Goal: Task Accomplishment & Management: Manage account settings

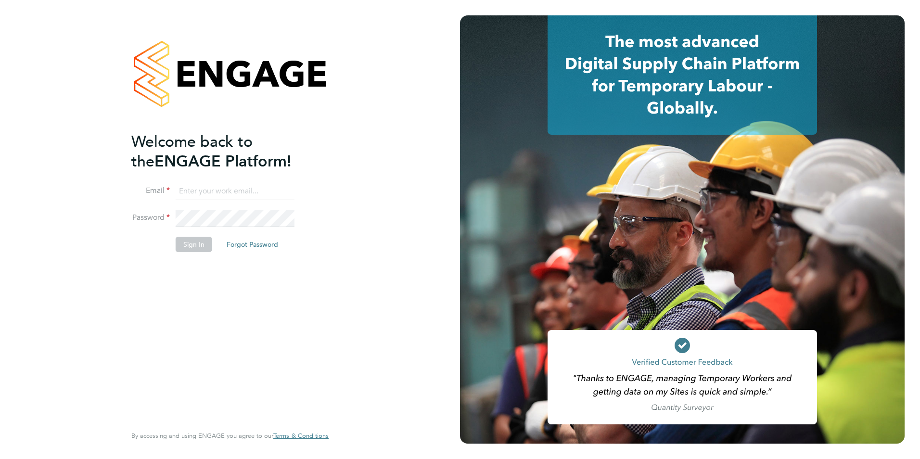
type input "[EMAIL_ADDRESS][DOMAIN_NAME]"
click at [200, 251] on button "Sign In" at bounding box center [194, 244] width 37 height 15
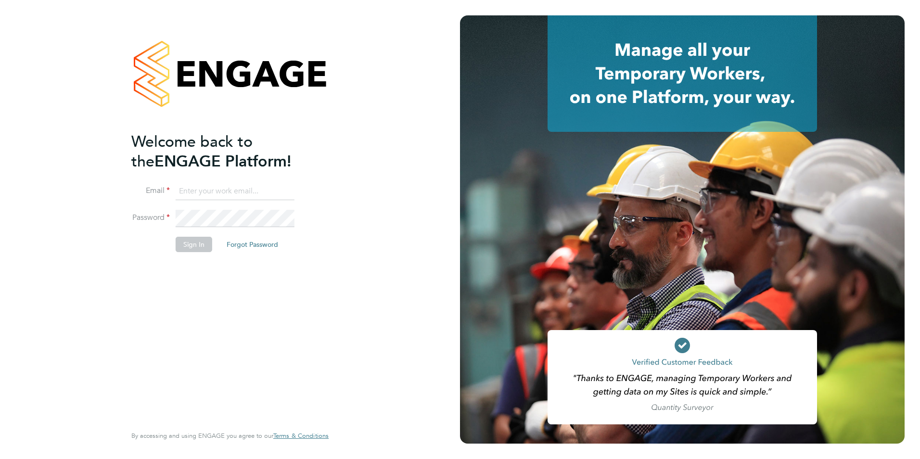
type input "[EMAIL_ADDRESS][DOMAIN_NAME]"
click at [200, 248] on button "Sign In" at bounding box center [194, 244] width 37 height 15
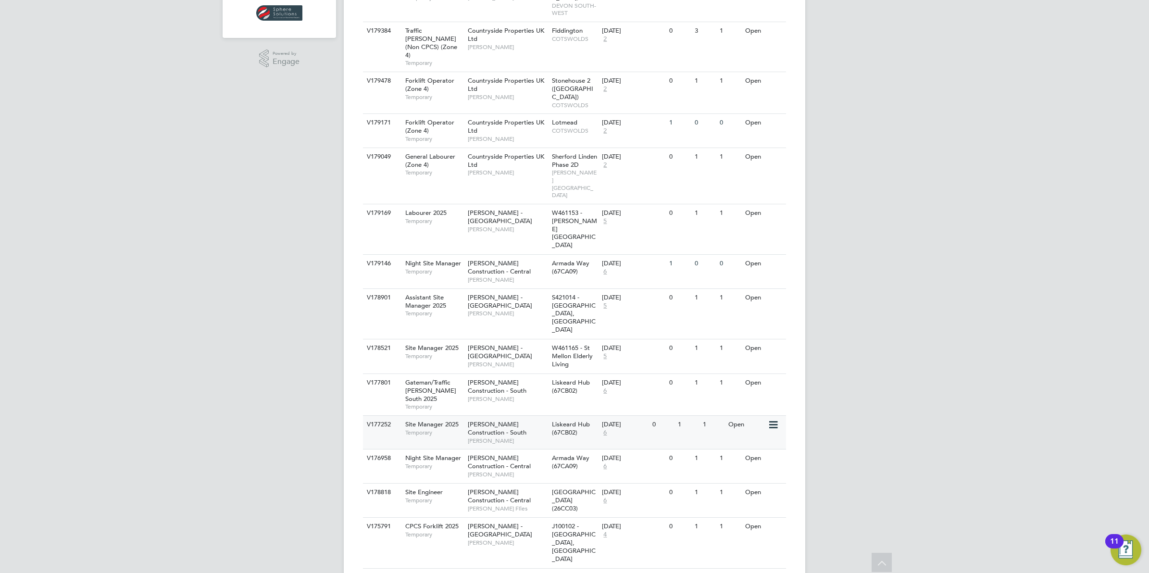
scroll to position [318, 0]
